Goal: Navigation & Orientation: Find specific page/section

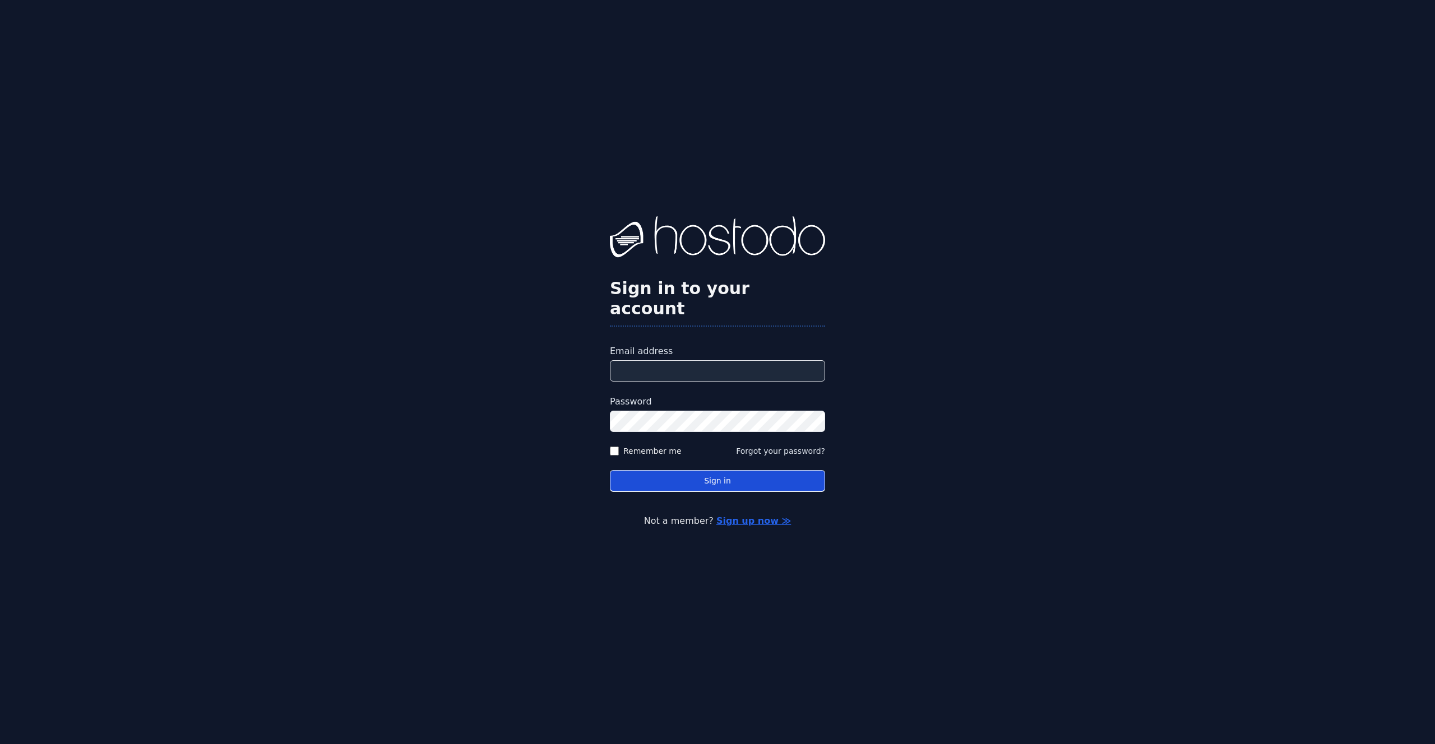
type input "**********"
click at [689, 477] on button "Sign in" at bounding box center [717, 481] width 215 height 22
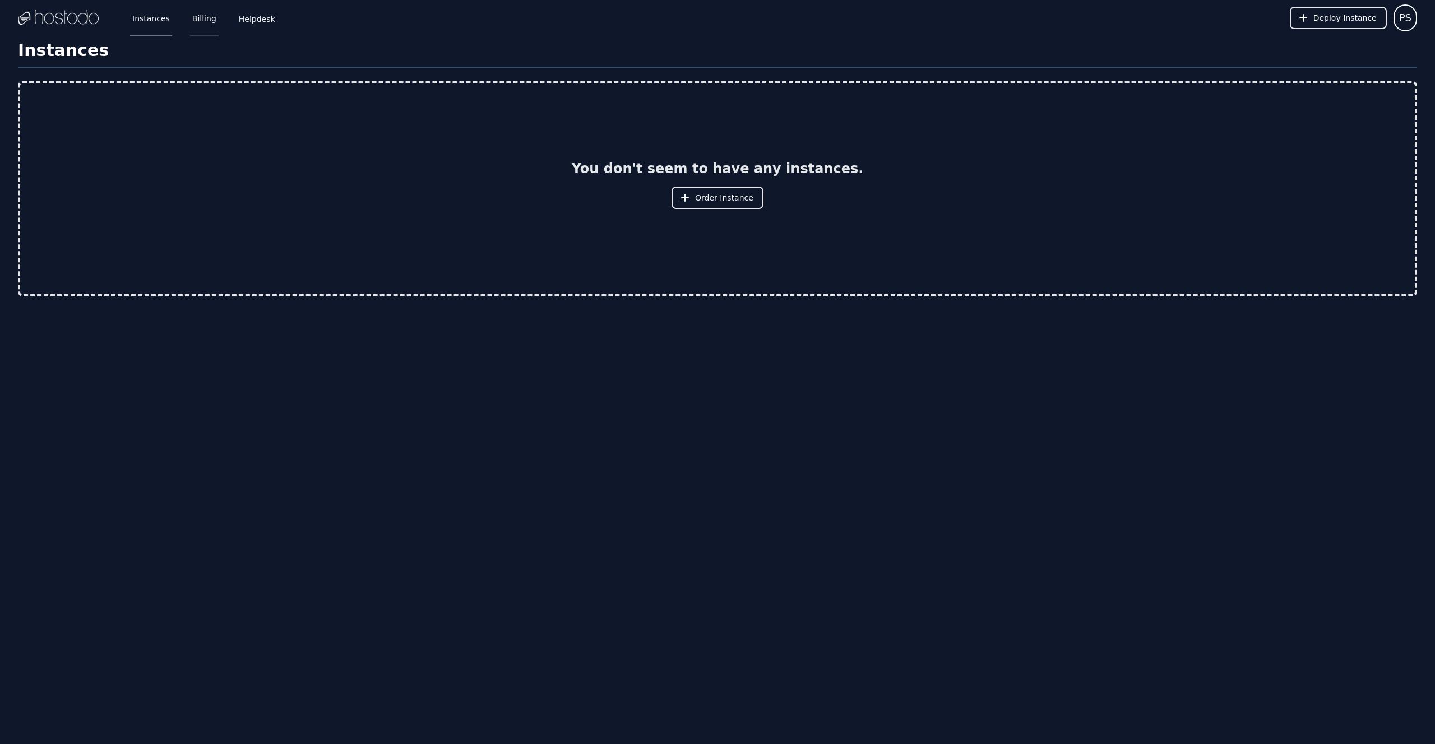
click at [205, 11] on link "Billing" at bounding box center [204, 17] width 29 height 37
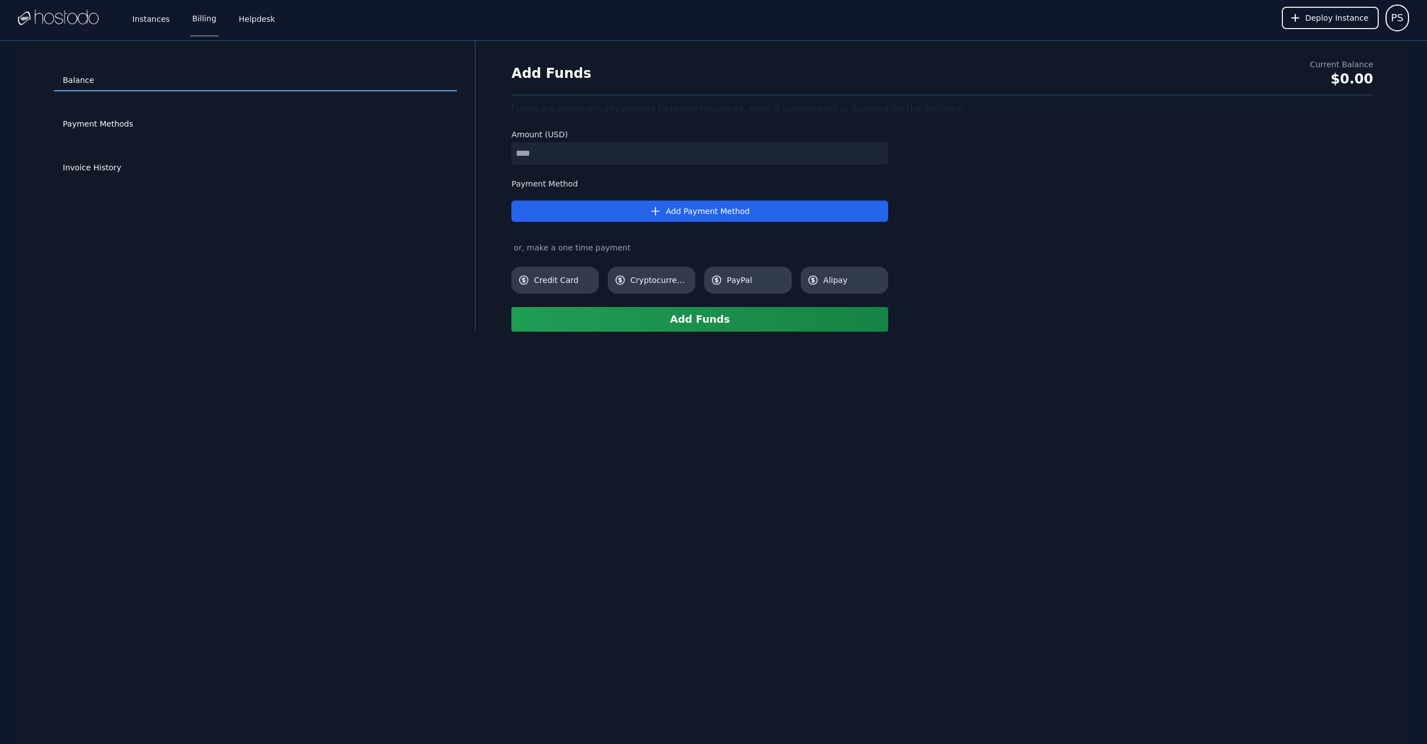
click at [71, 21] on img at bounding box center [58, 18] width 81 height 17
click at [96, 21] on img at bounding box center [58, 18] width 81 height 17
click at [144, 21] on link "Instances" at bounding box center [151, 17] width 42 height 37
